Goal: Transaction & Acquisition: Purchase product/service

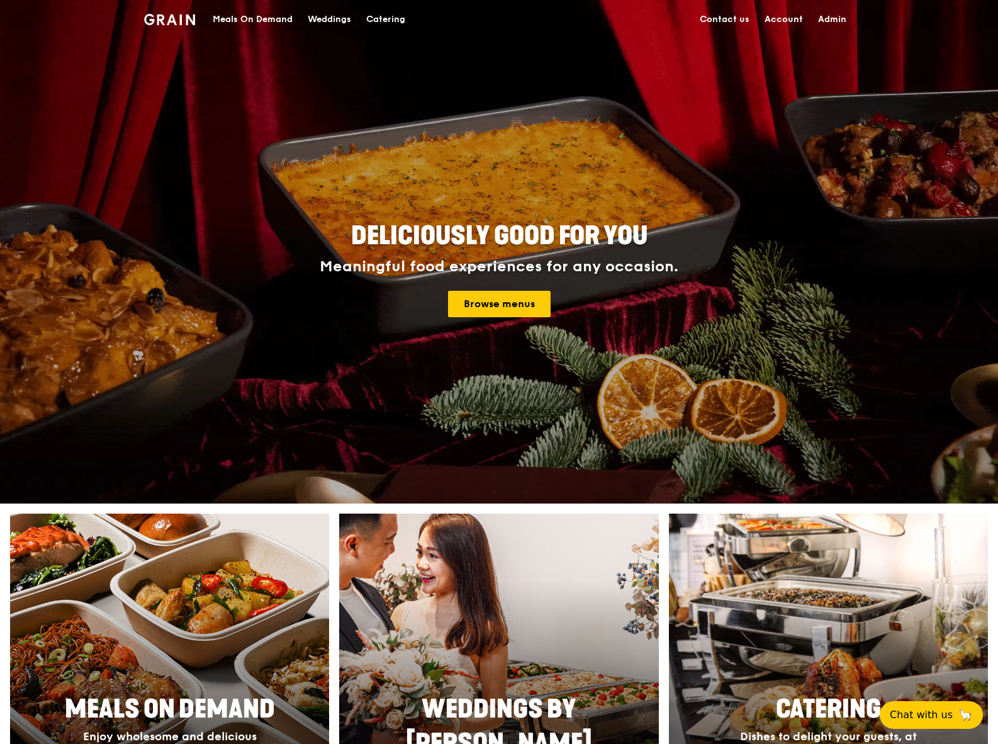
click at [283, 18] on div "Meals On Demand" at bounding box center [253, 20] width 80 height 38
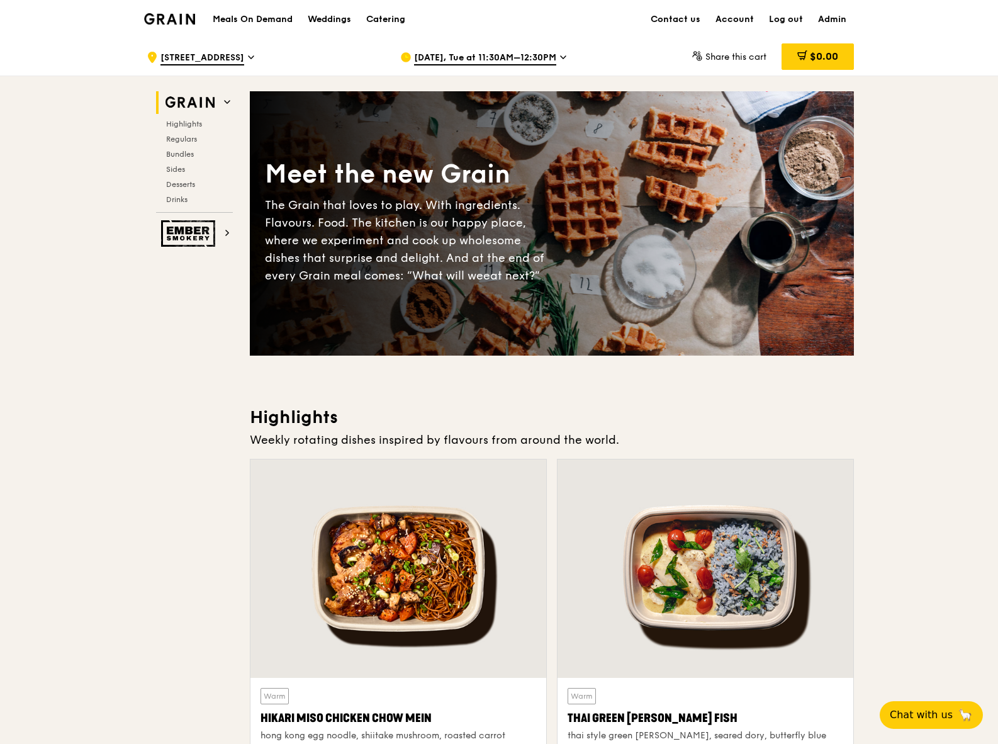
click at [456, 59] on span "[DATE], Tue at 11:30AM–12:30PM" at bounding box center [485, 59] width 142 height 14
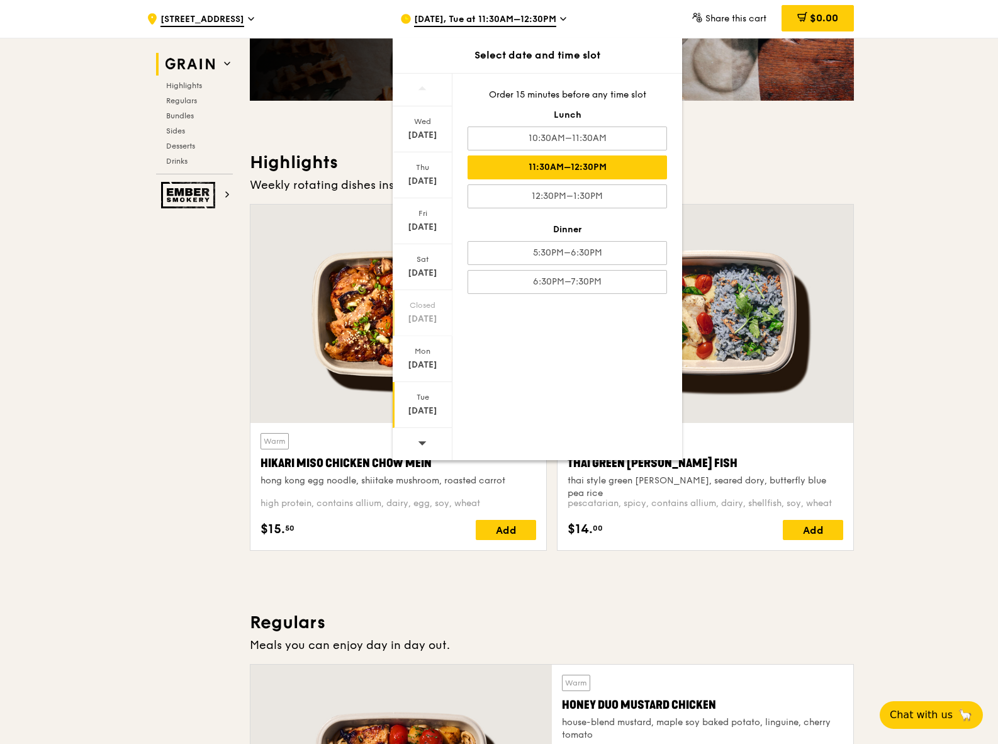
scroll to position [255, 0]
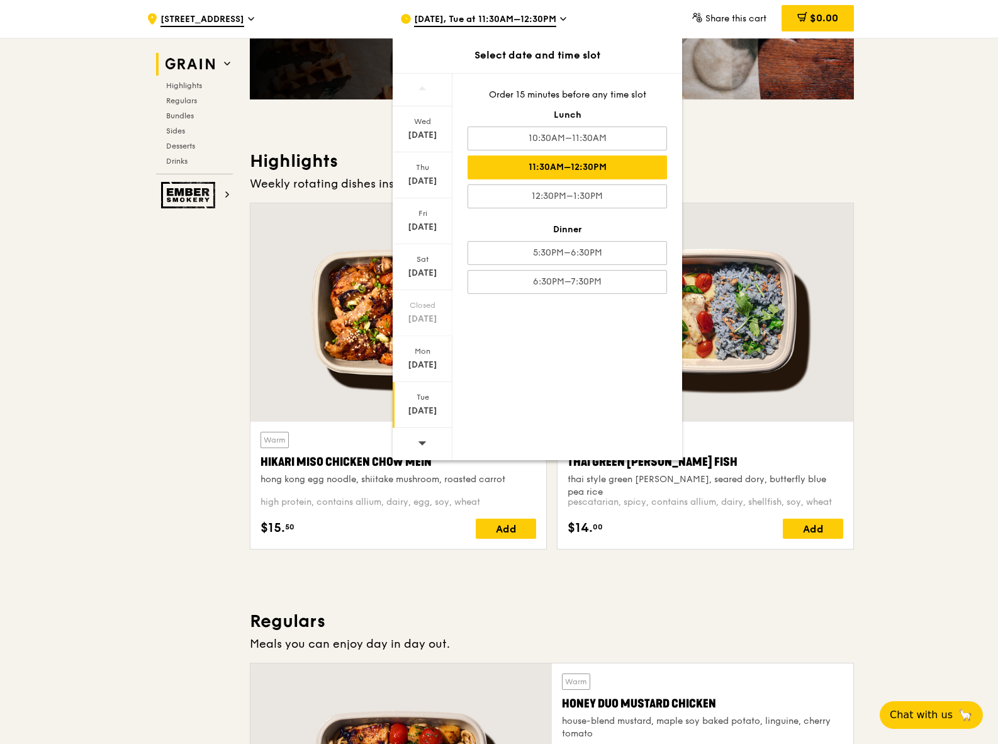
click at [425, 438] on icon at bounding box center [422, 442] width 9 height 9
click at [423, 444] on icon at bounding box center [422, 442] width 9 height 9
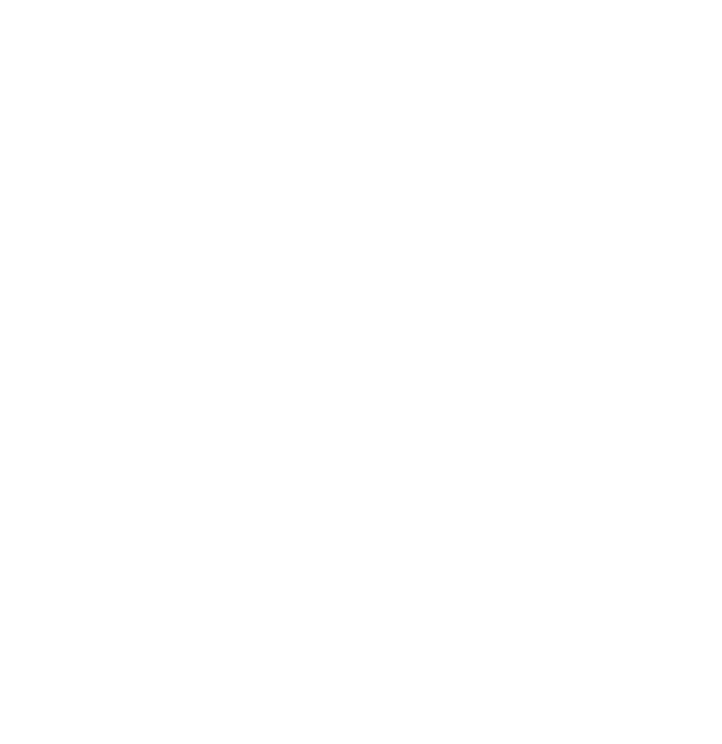
select select "100"
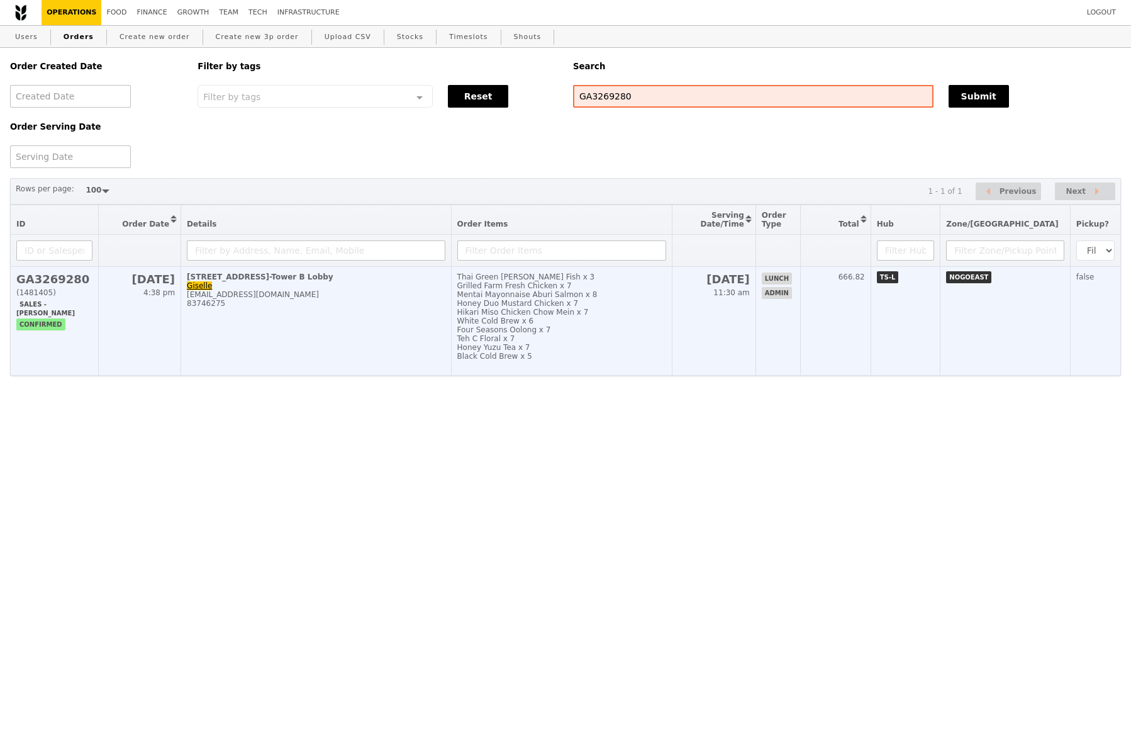
click at [65, 280] on h2 "GA3269280" at bounding box center [54, 278] width 76 height 13
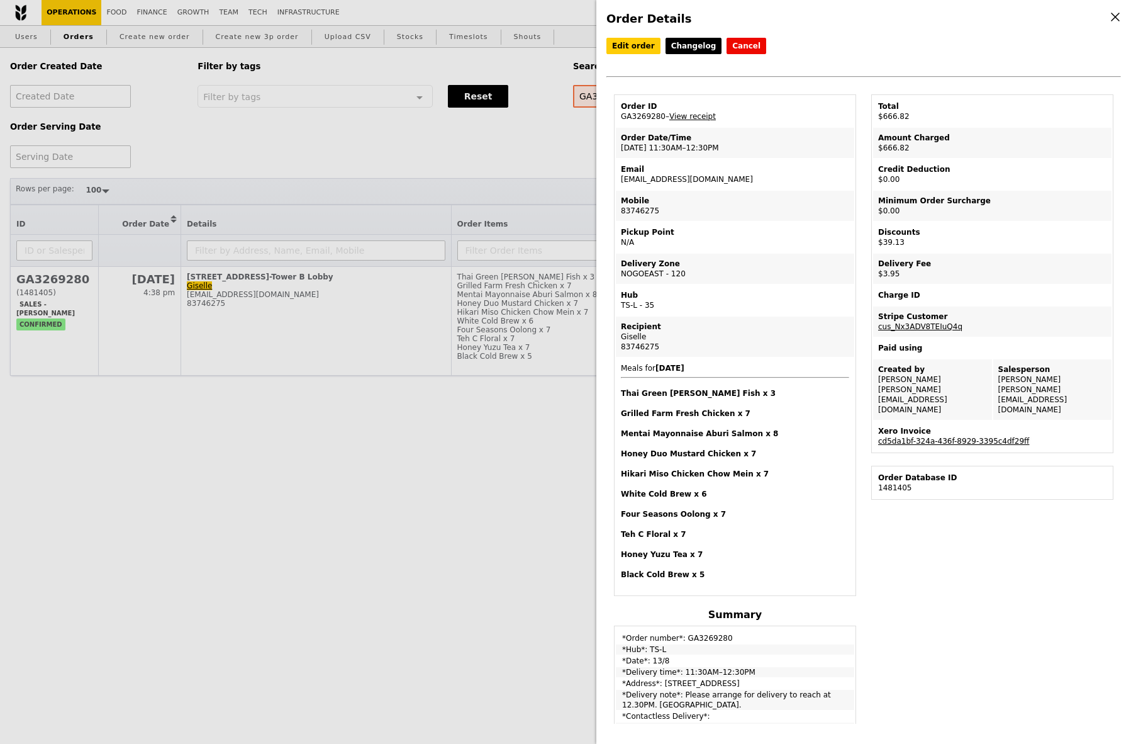
click at [722, 437] on link "cd5da1bf-324a-436f-8929-3395c4df29ff" at bounding box center [953, 441] width 151 height 9
